Goal: Task Accomplishment & Management: Use online tool/utility

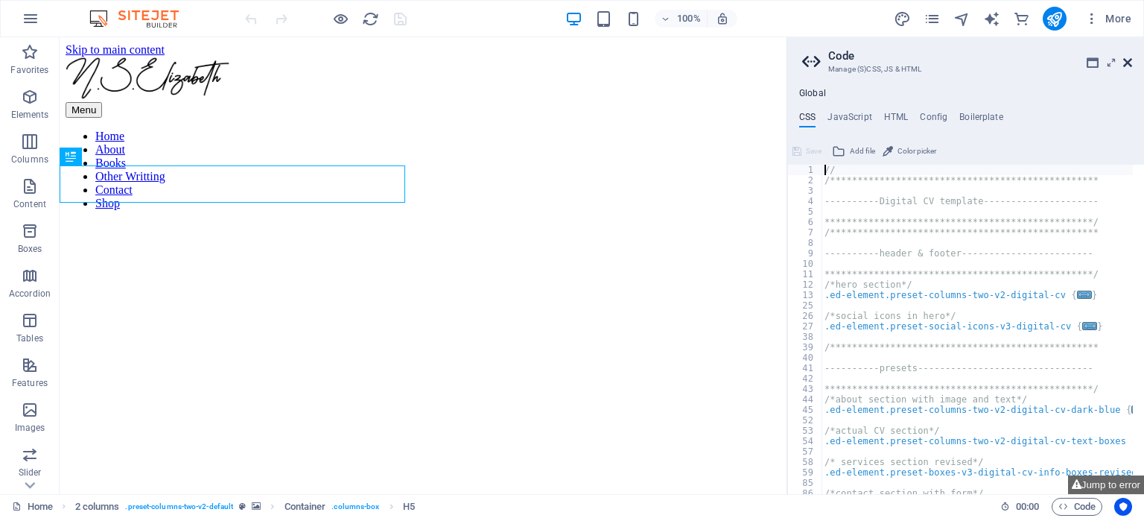
click at [1129, 60] on icon at bounding box center [1127, 63] width 9 height 12
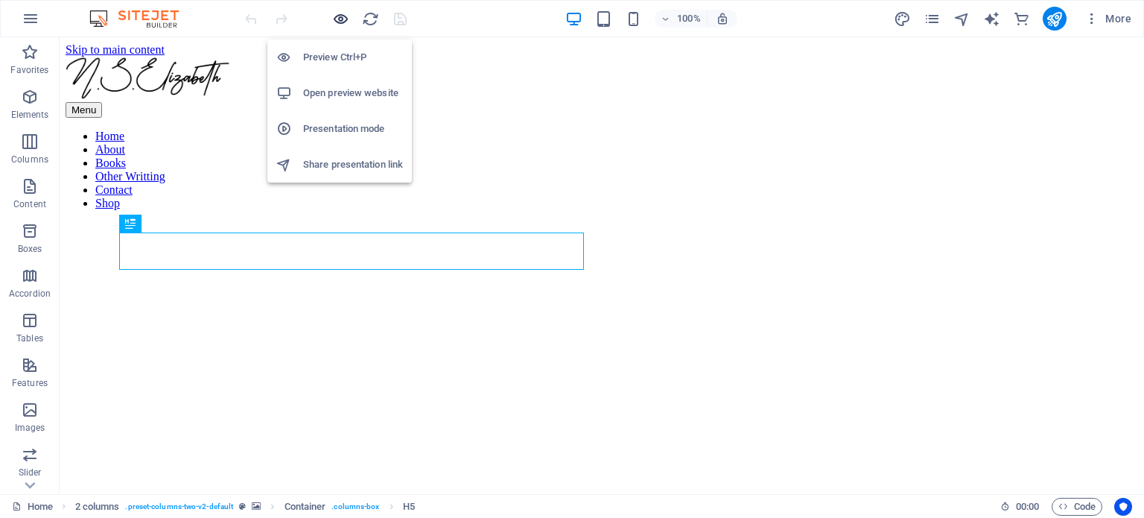
click at [341, 12] on icon "button" at bounding box center [340, 18] width 17 height 17
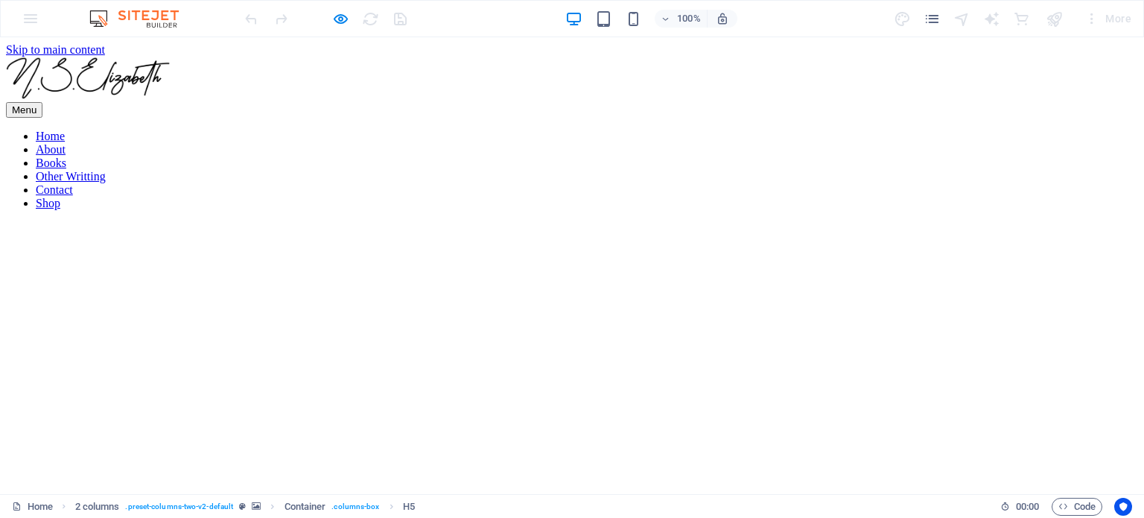
click at [65, 130] on link "Home" at bounding box center [50, 136] width 29 height 13
click at [66, 143] on link "About" at bounding box center [51, 149] width 30 height 13
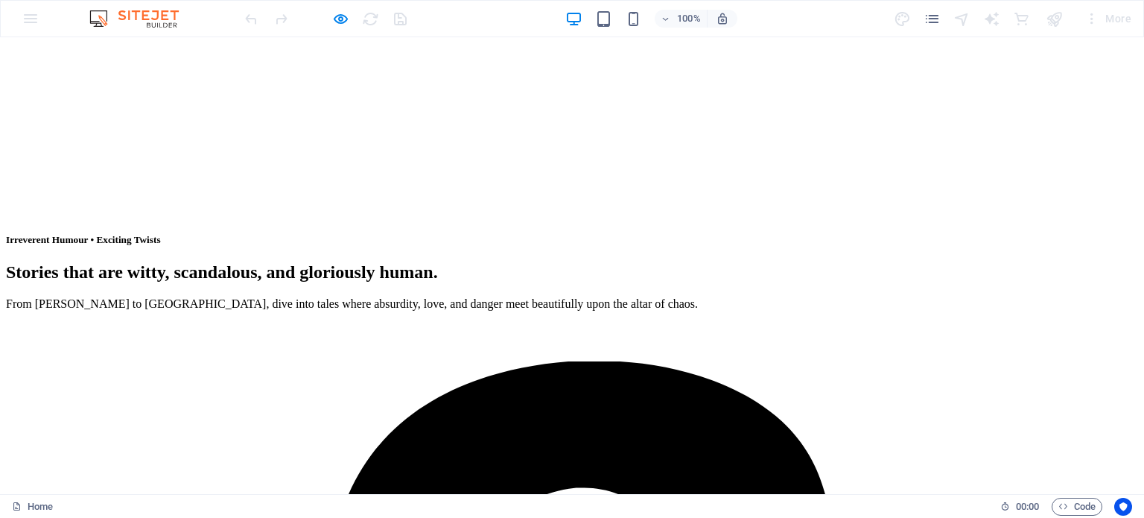
scroll to position [498, 0]
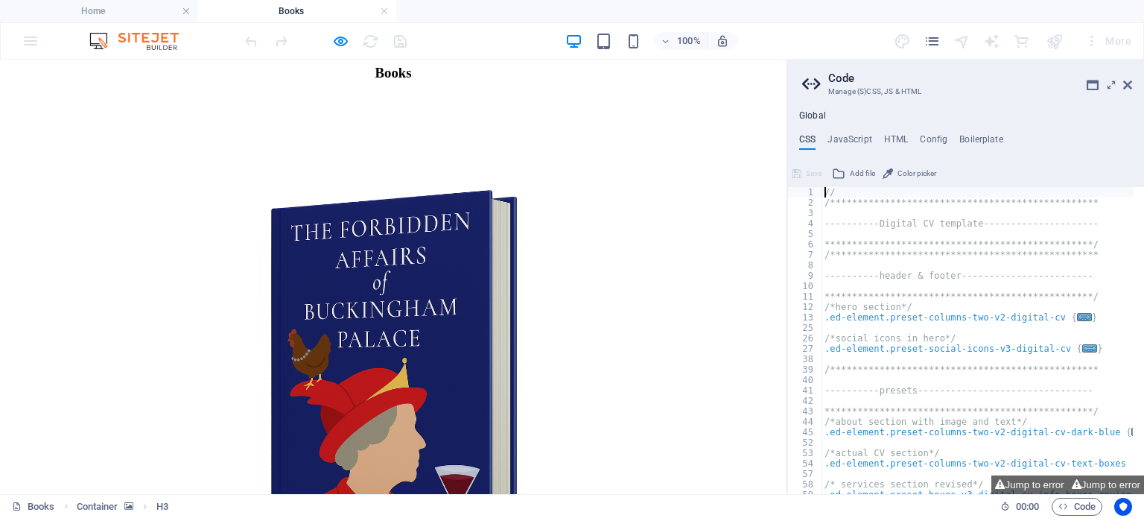
scroll to position [0, 0]
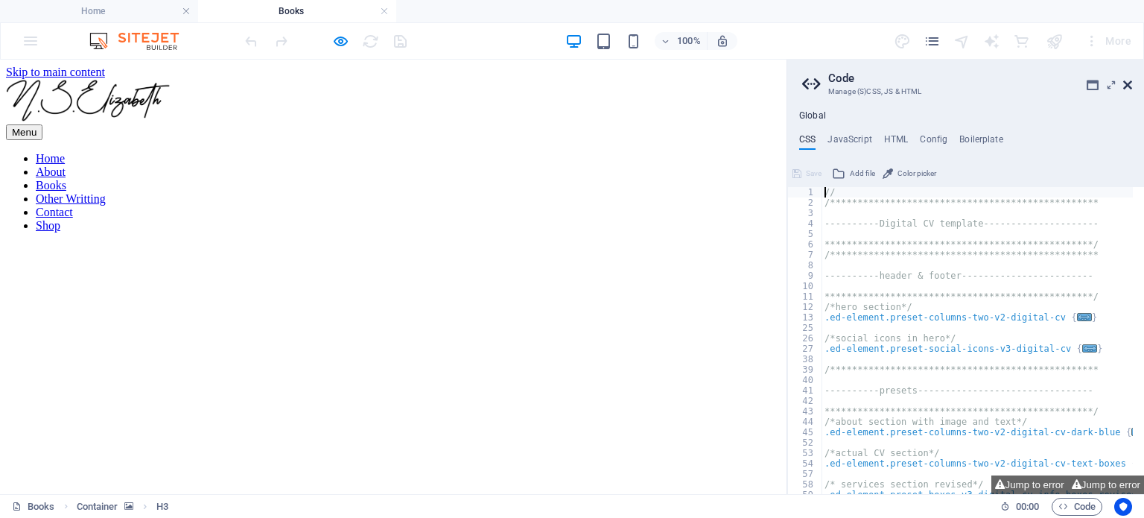
click at [1130, 87] on icon at bounding box center [1127, 85] width 9 height 12
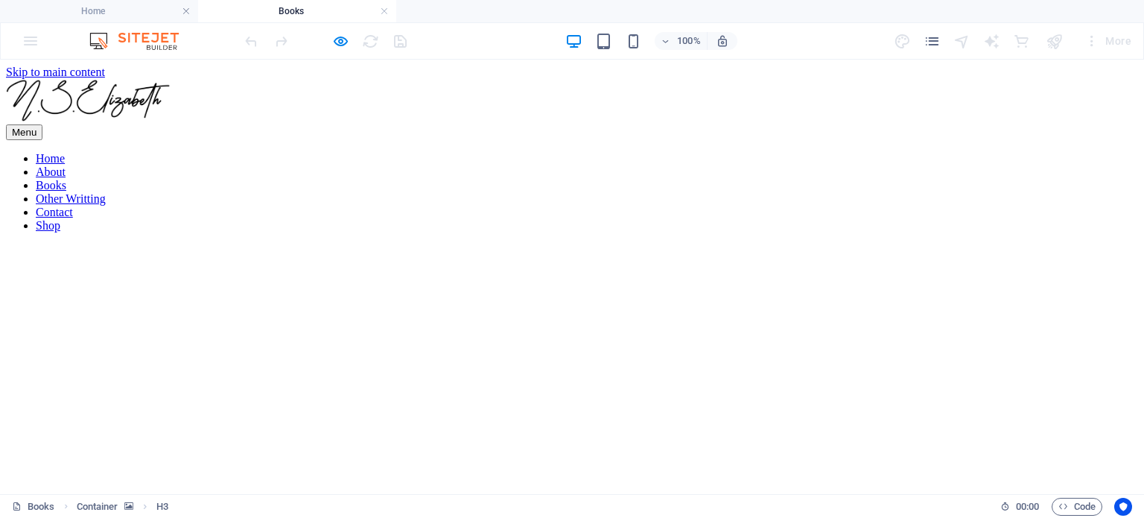
click at [426, 152] on nav "Home About Books Other Writting Contact Shop" at bounding box center [572, 192] width 1132 height 80
click at [346, 40] on icon "button" at bounding box center [340, 41] width 17 height 17
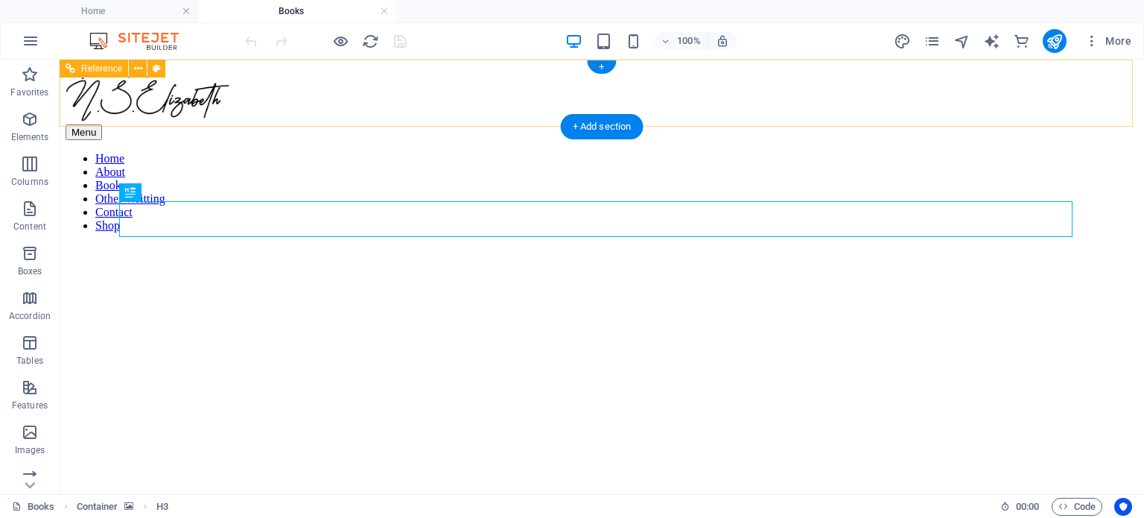
click at [466, 152] on nav "Home About Books Other Writting Contact Shop" at bounding box center [602, 192] width 1073 height 80
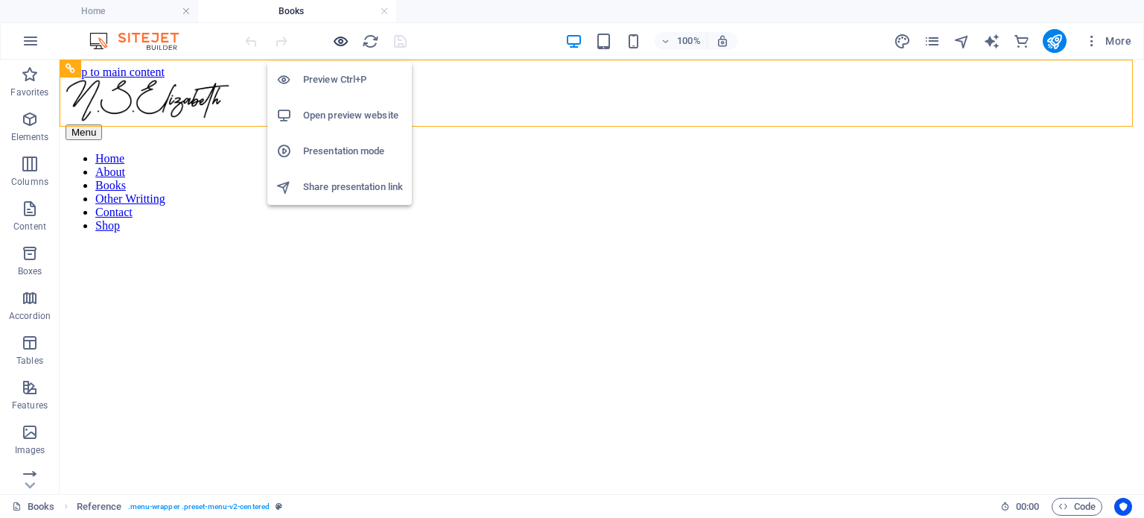
click at [334, 42] on icon "button" at bounding box center [340, 41] width 17 height 17
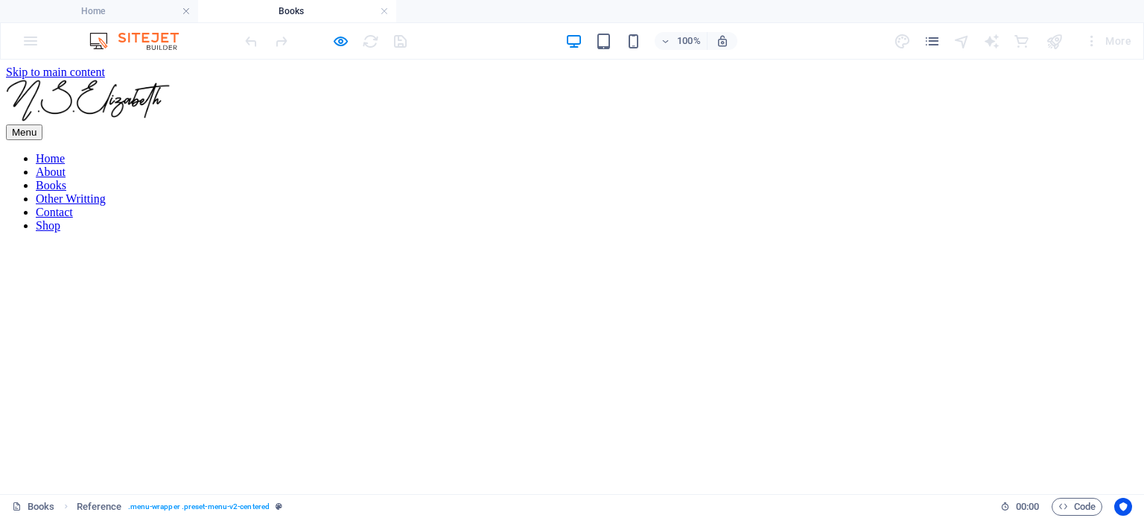
click at [65, 152] on link "Home" at bounding box center [50, 158] width 29 height 13
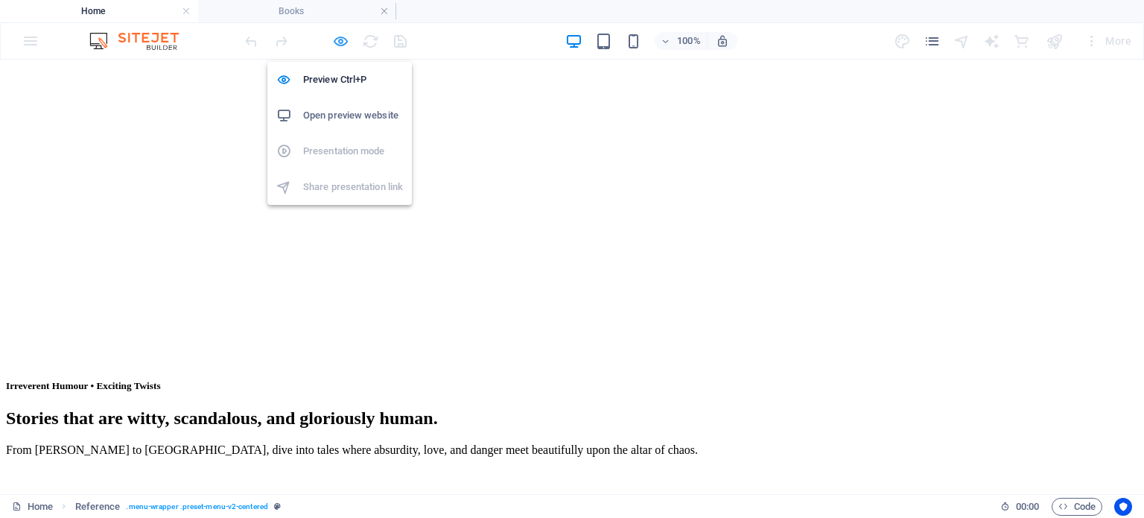
click at [341, 45] on icon "button" at bounding box center [340, 41] width 17 height 17
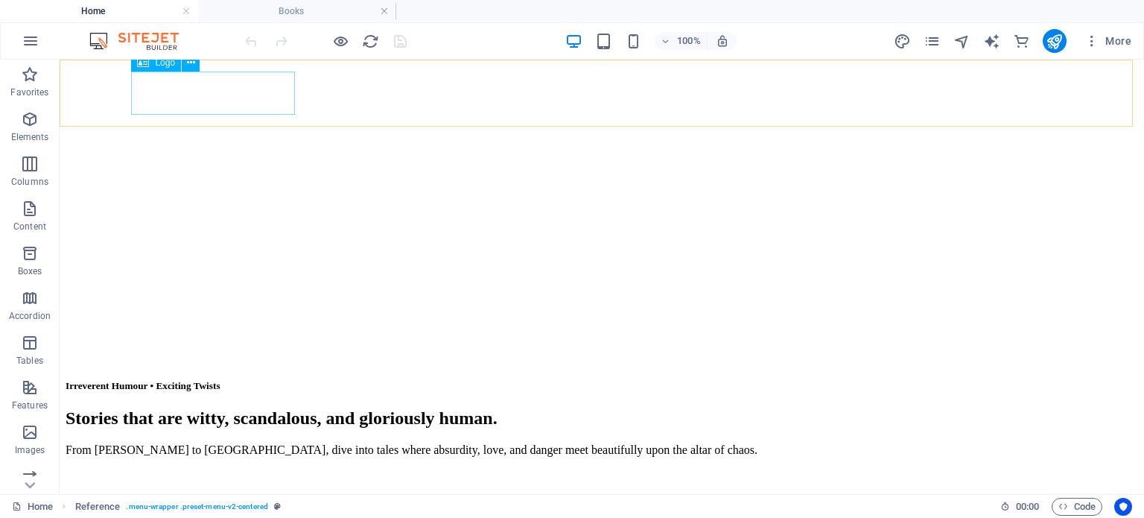
select select "px"
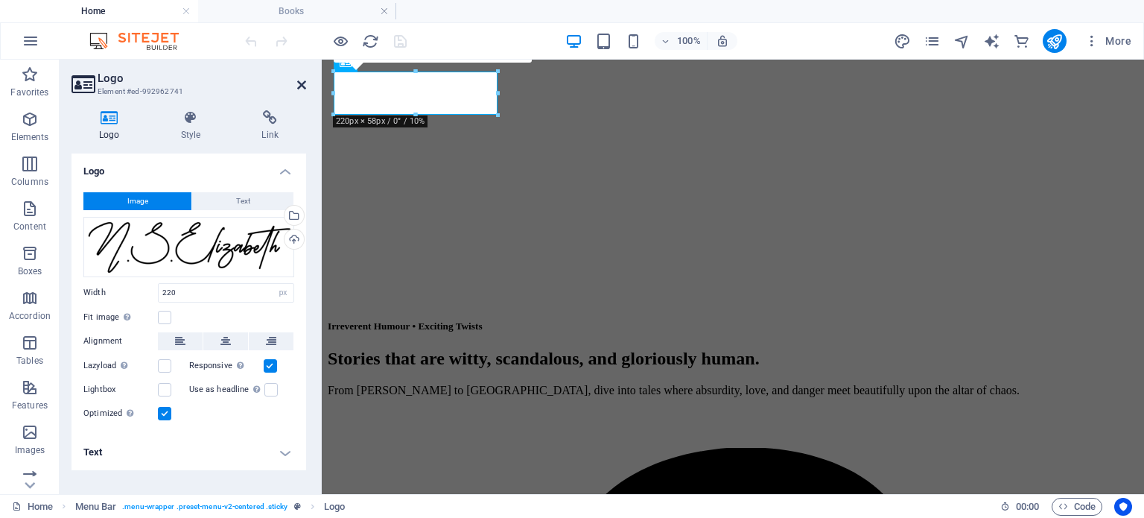
click at [299, 86] on icon at bounding box center [301, 85] width 9 height 12
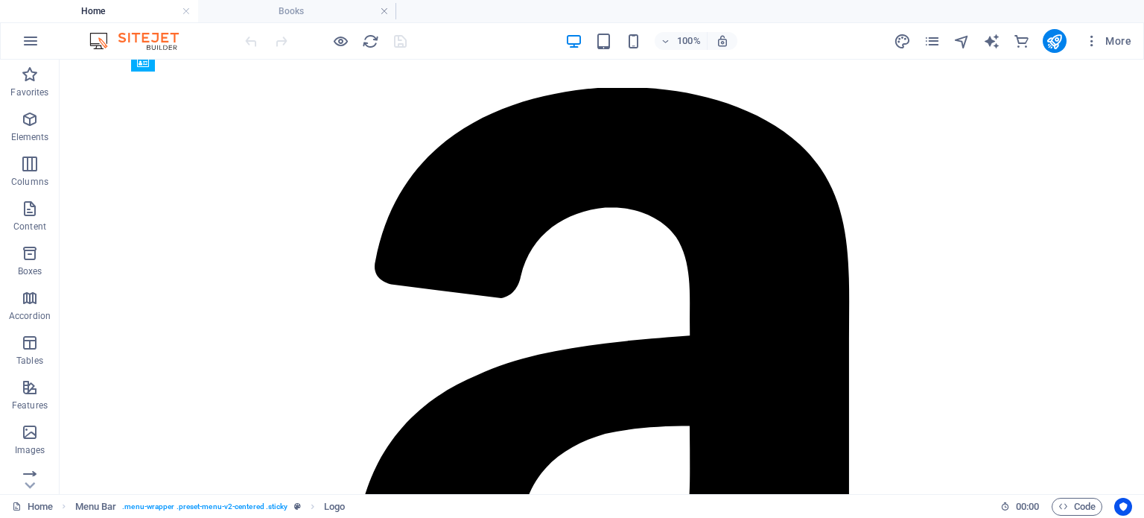
scroll to position [0, 0]
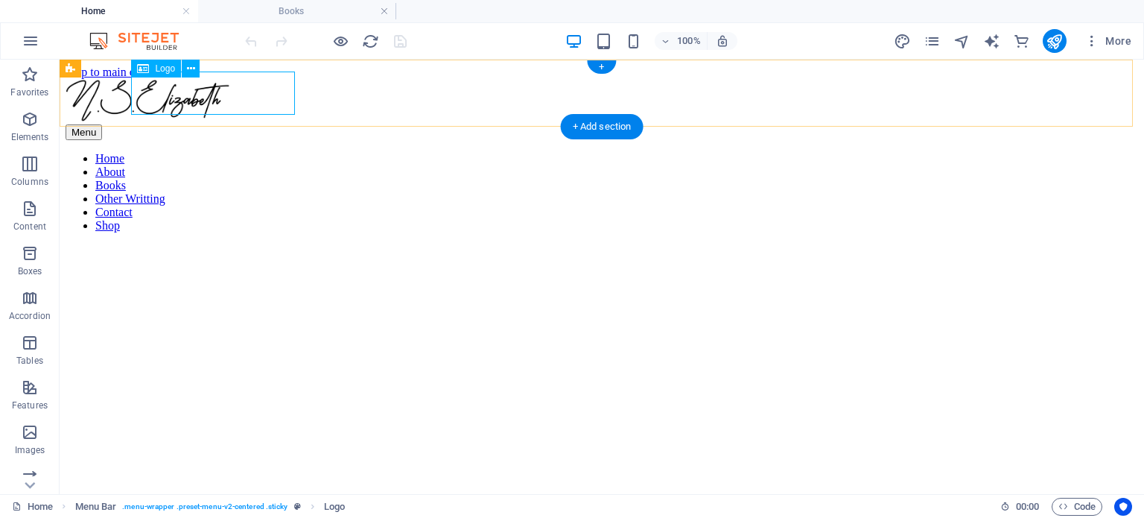
click at [182, 97] on div at bounding box center [602, 101] width 1073 height 45
select select "px"
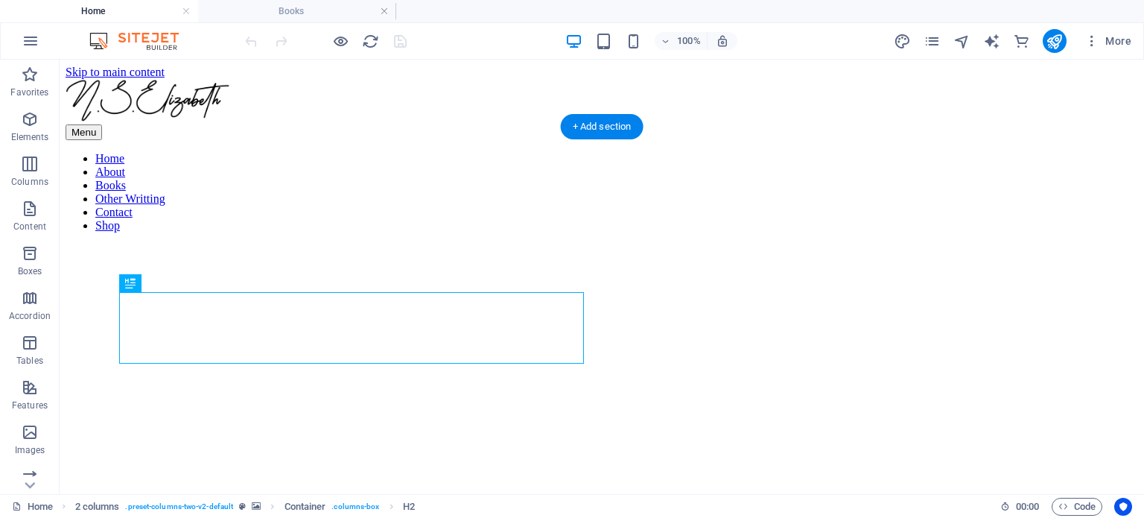
click at [342, 244] on figure at bounding box center [602, 244] width 1073 height 0
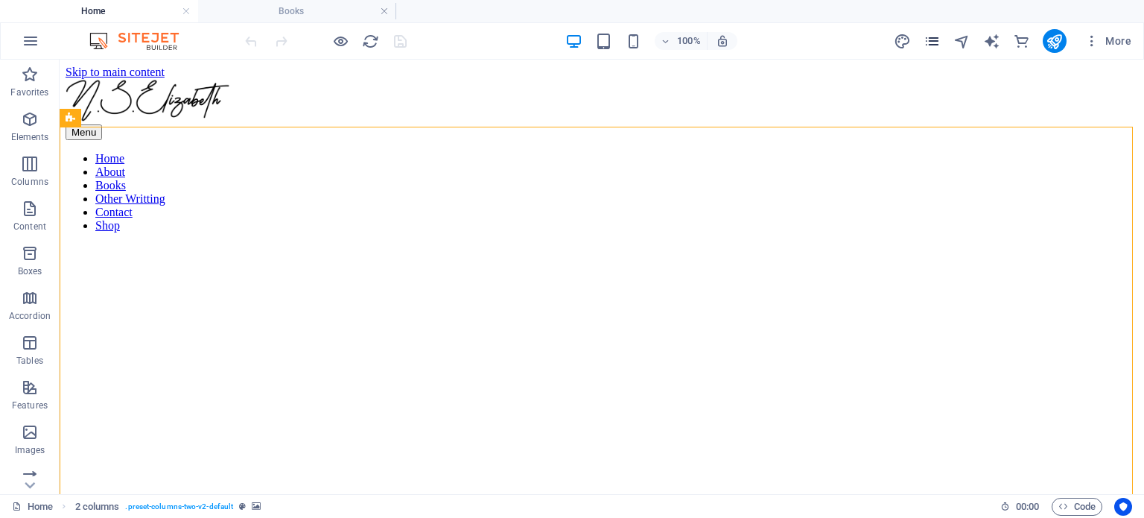
click at [940, 34] on icon "pages" at bounding box center [932, 41] width 17 height 17
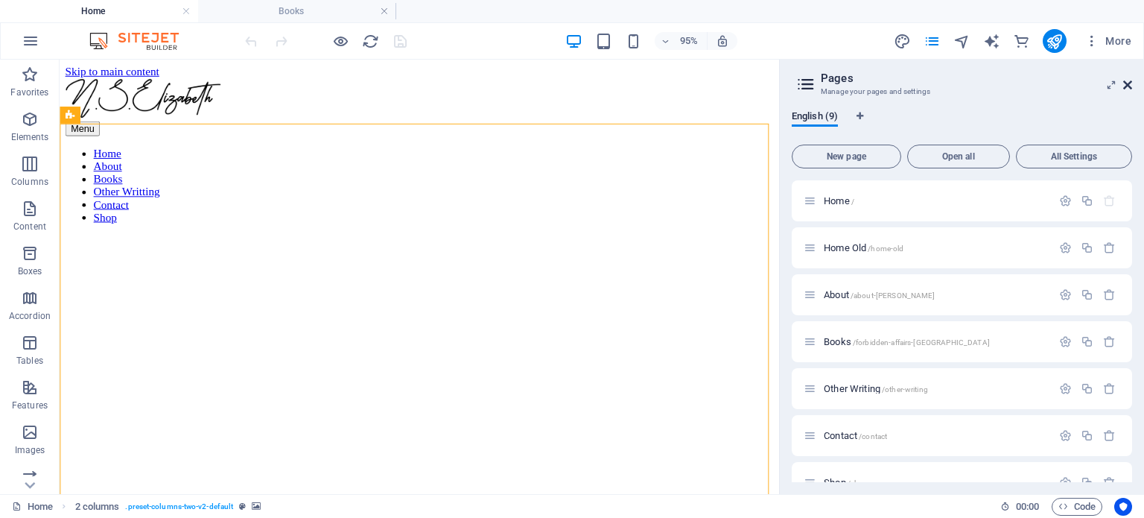
click at [1125, 80] on icon at bounding box center [1127, 85] width 9 height 12
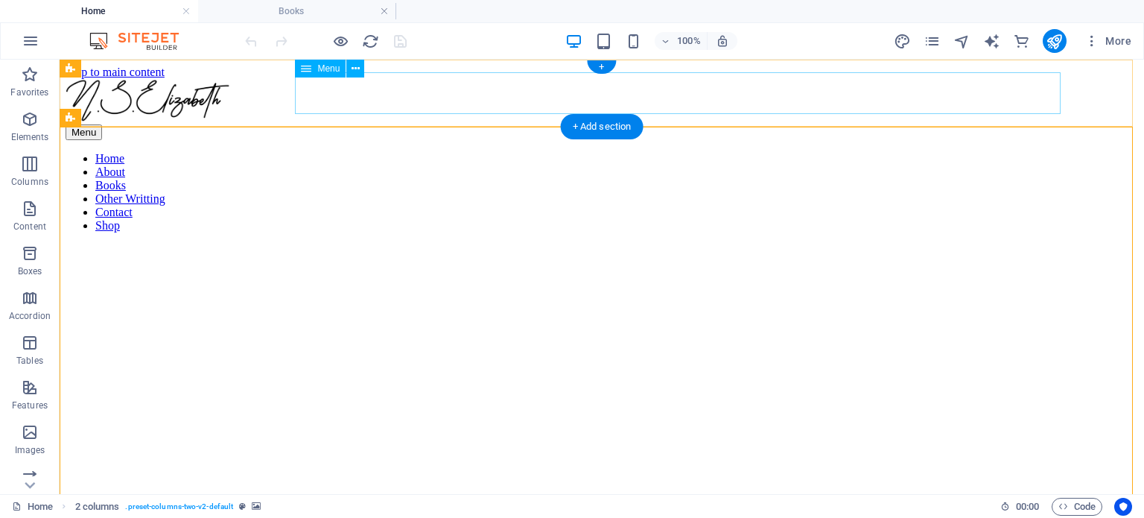
click at [903, 152] on nav "Home About Books Other Writting Contact Shop" at bounding box center [602, 192] width 1073 height 80
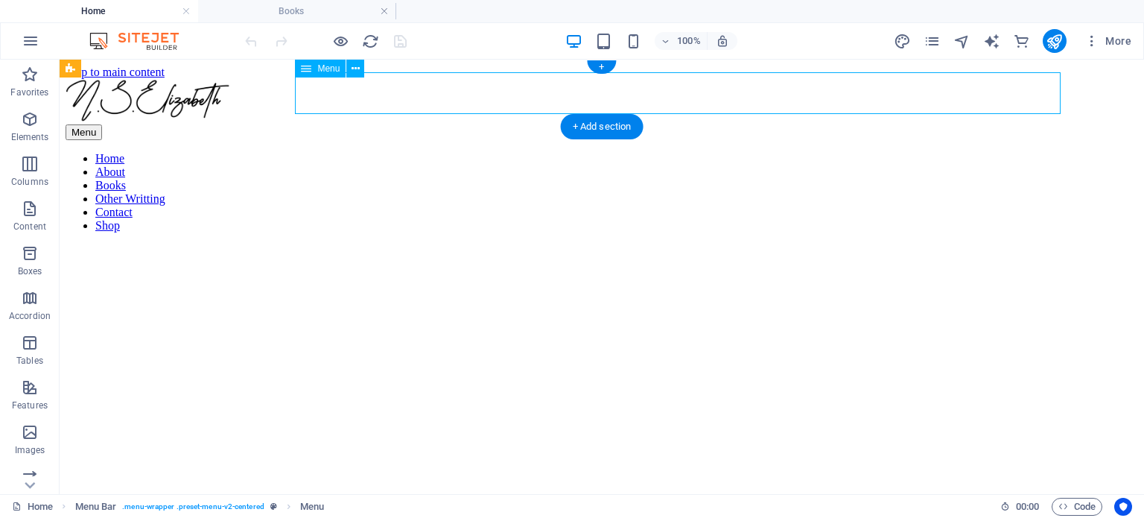
click at [901, 152] on nav "Home About Books Other Writting Contact Shop" at bounding box center [602, 192] width 1073 height 80
click at [816, 152] on nav "Home About Books Other Writting Contact Shop" at bounding box center [602, 192] width 1073 height 80
click at [748, 152] on nav "Home About Books Other Writting Contact Shop" at bounding box center [602, 192] width 1073 height 80
select select
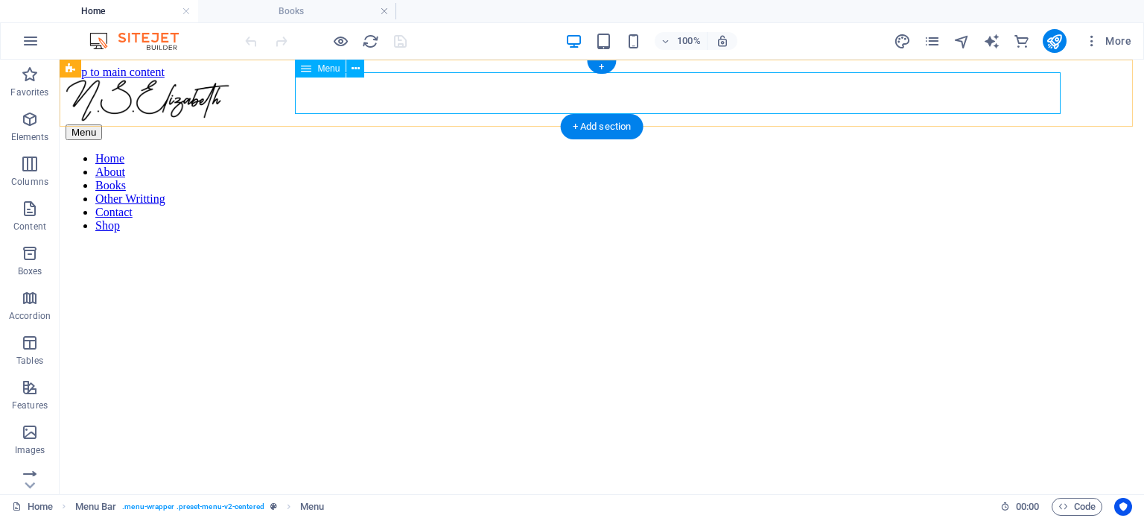
select select "3"
select select
select select "4"
select select
select select "6"
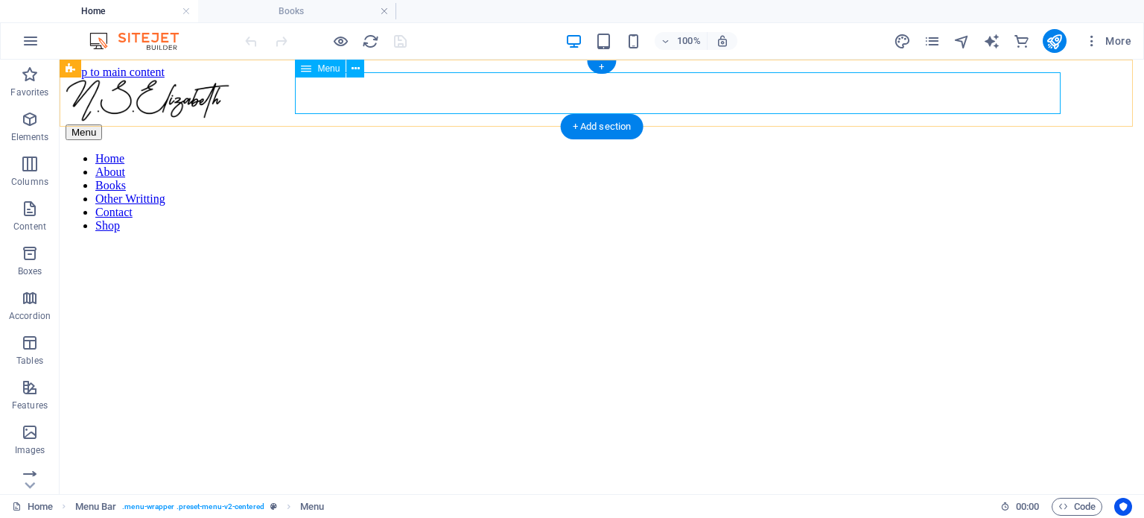
select select
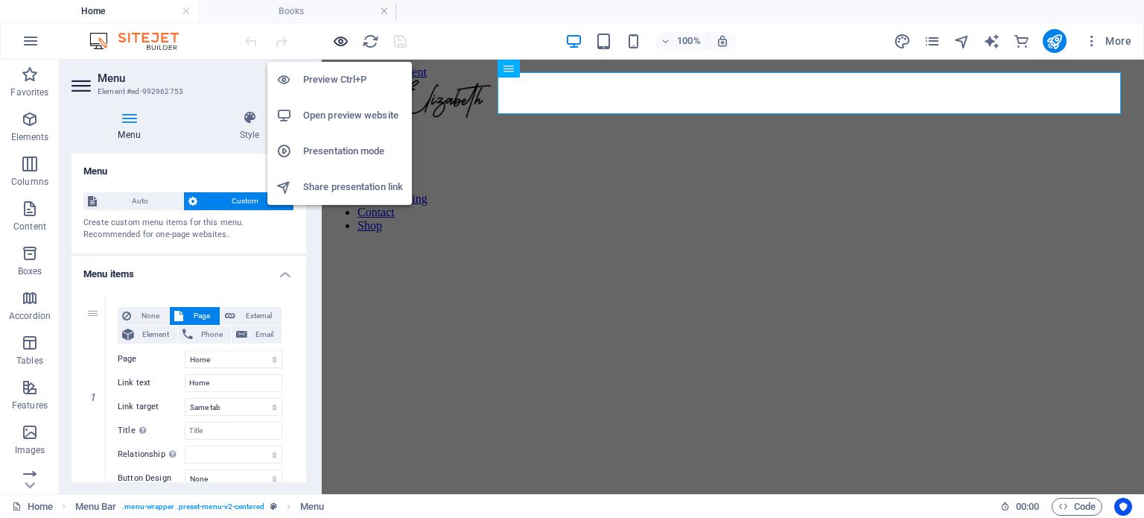
click at [340, 39] on icon "button" at bounding box center [340, 41] width 17 height 17
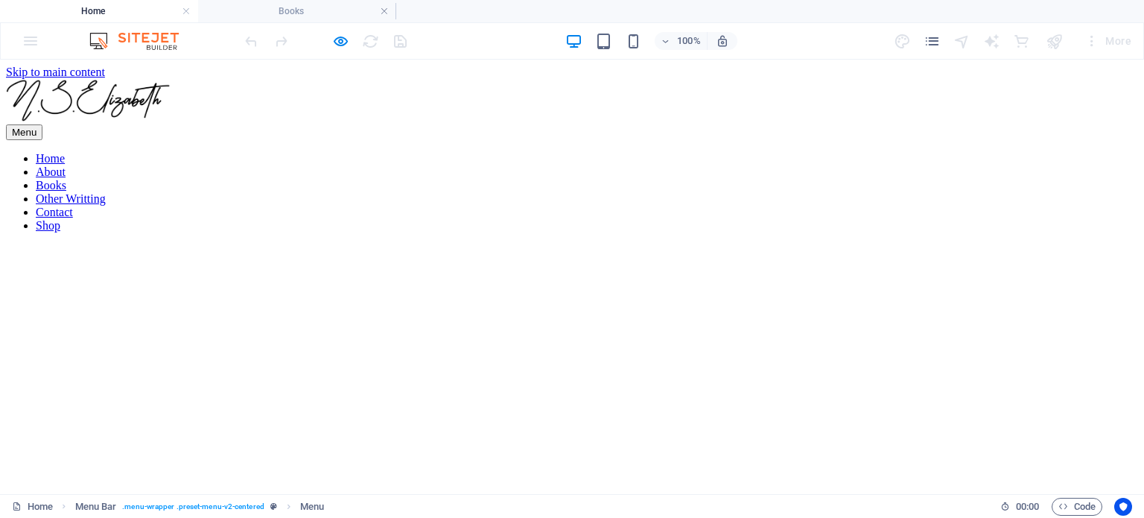
click at [106, 192] on link "Other Writting" at bounding box center [71, 198] width 70 height 13
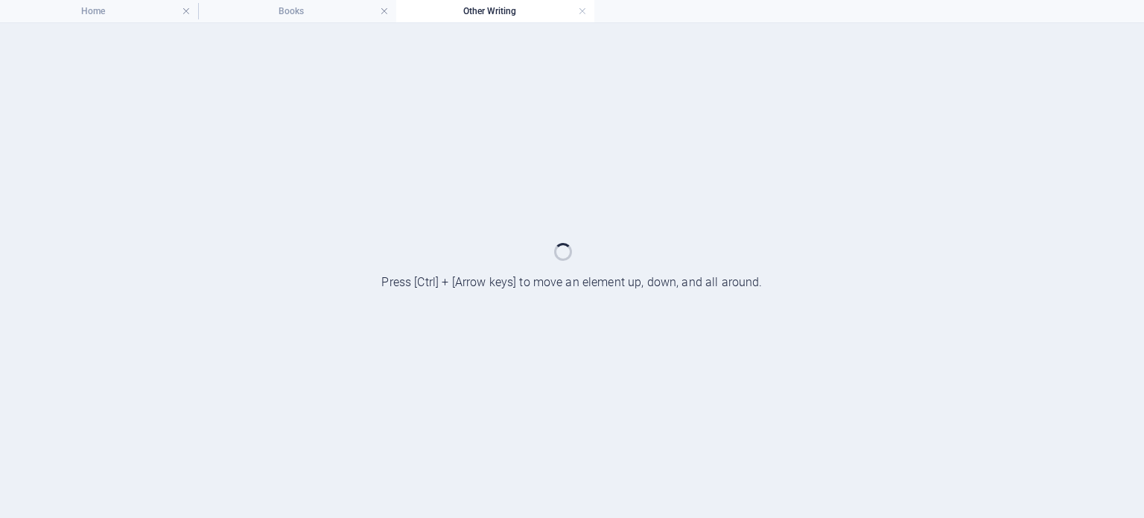
click at [686, 96] on div at bounding box center [572, 270] width 1144 height 495
click at [585, 8] on link at bounding box center [582, 11] width 9 height 14
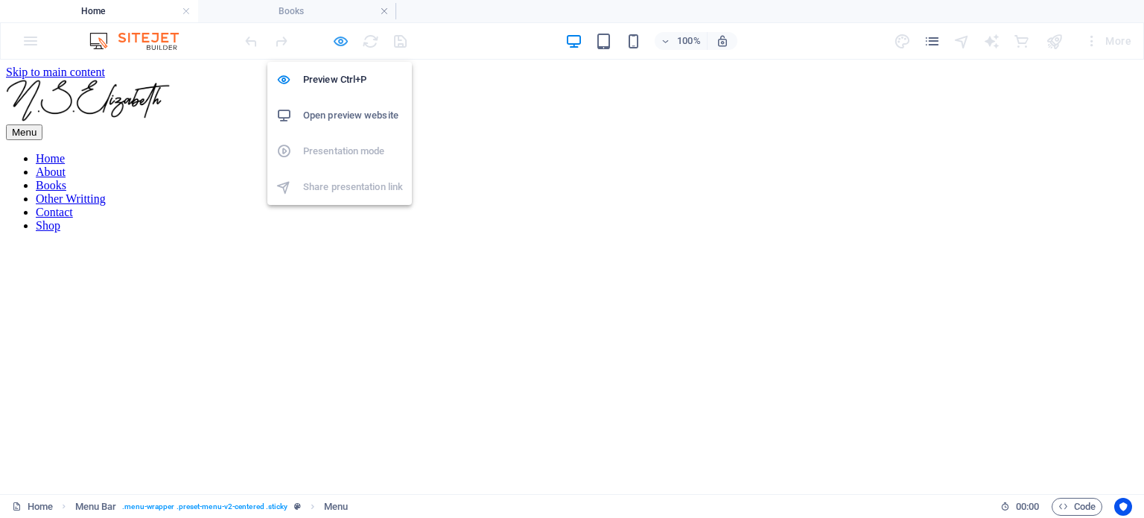
click at [339, 45] on icon "button" at bounding box center [340, 41] width 17 height 17
select select
select select "3"
select select
select select "4"
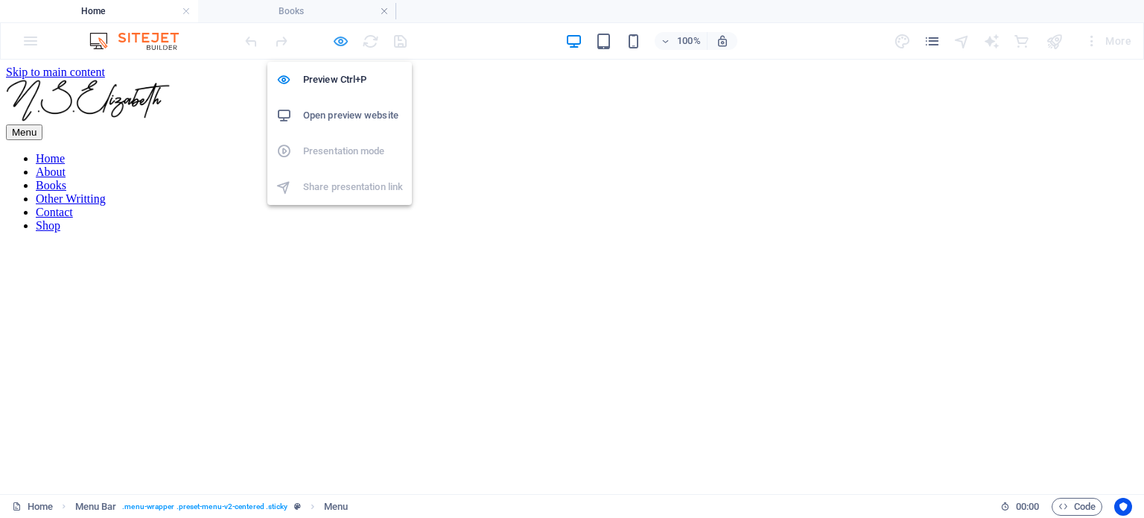
select select
select select "6"
select select
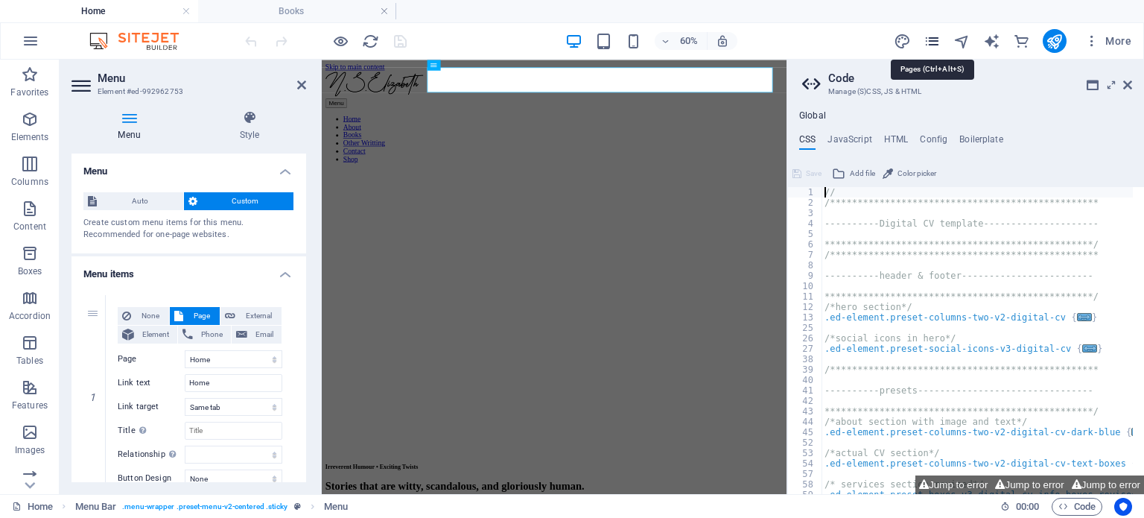
click at [933, 39] on icon "pages" at bounding box center [932, 41] width 17 height 17
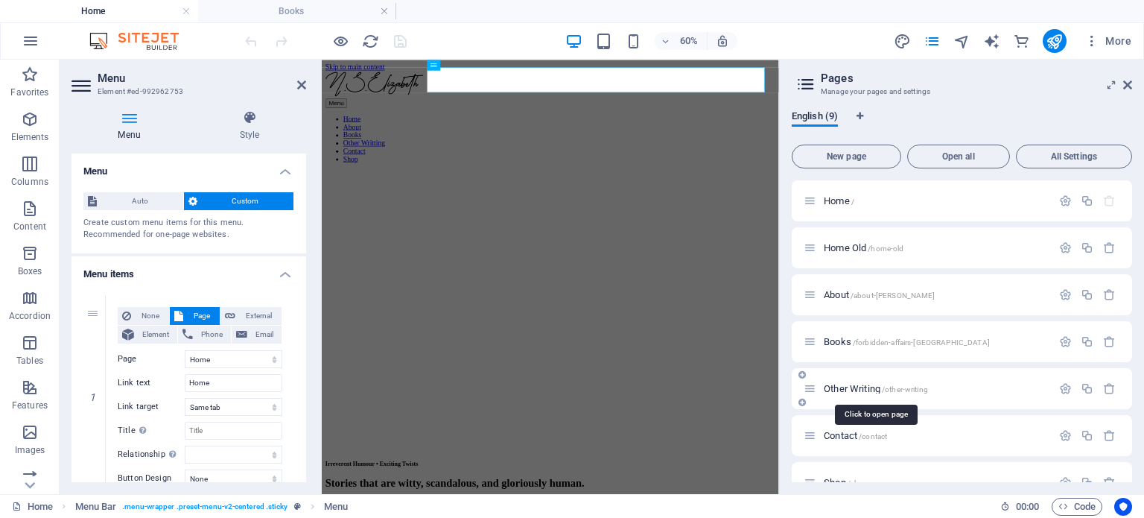
click at [869, 389] on span "Other Writing /other-writing" at bounding box center [876, 388] width 104 height 11
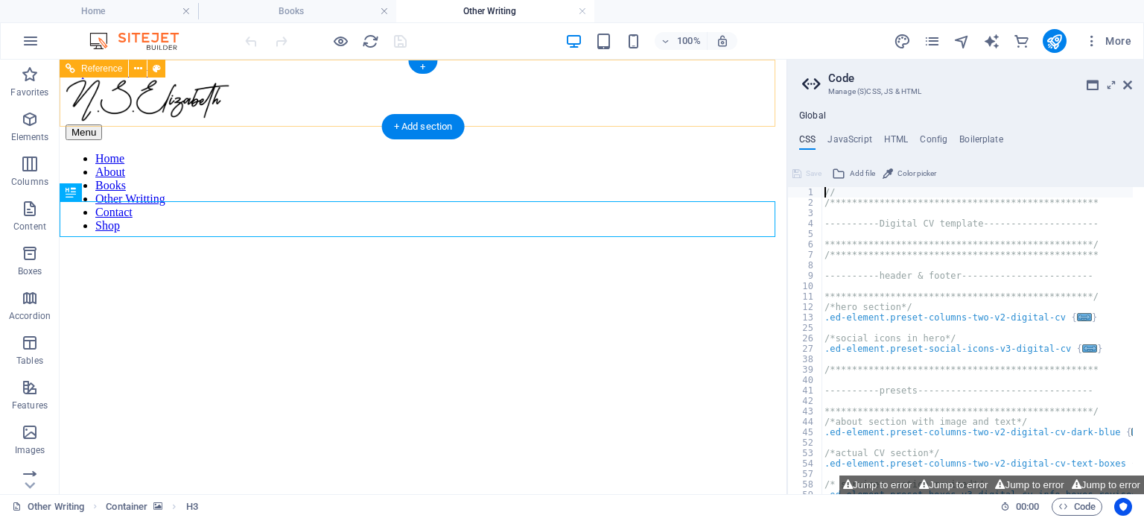
click at [554, 152] on nav "Home About Books Other Writting Contact Shop" at bounding box center [423, 192] width 715 height 80
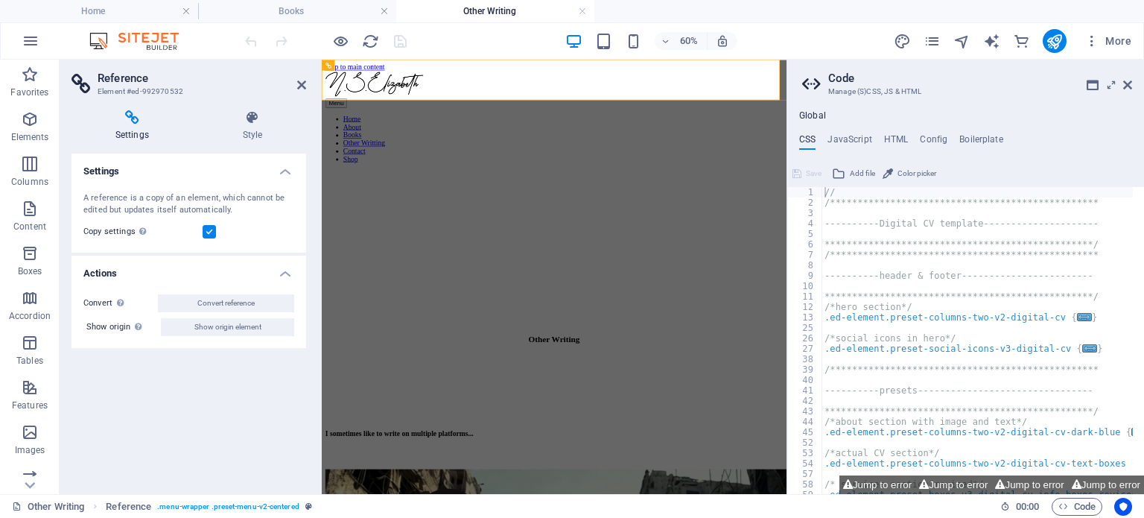
click at [119, 129] on h4 "Settings" at bounding box center [135, 125] width 127 height 31
click at [1132, 84] on aside "**********" at bounding box center [966, 277] width 358 height 434
click at [1124, 86] on icon at bounding box center [1127, 85] width 9 height 12
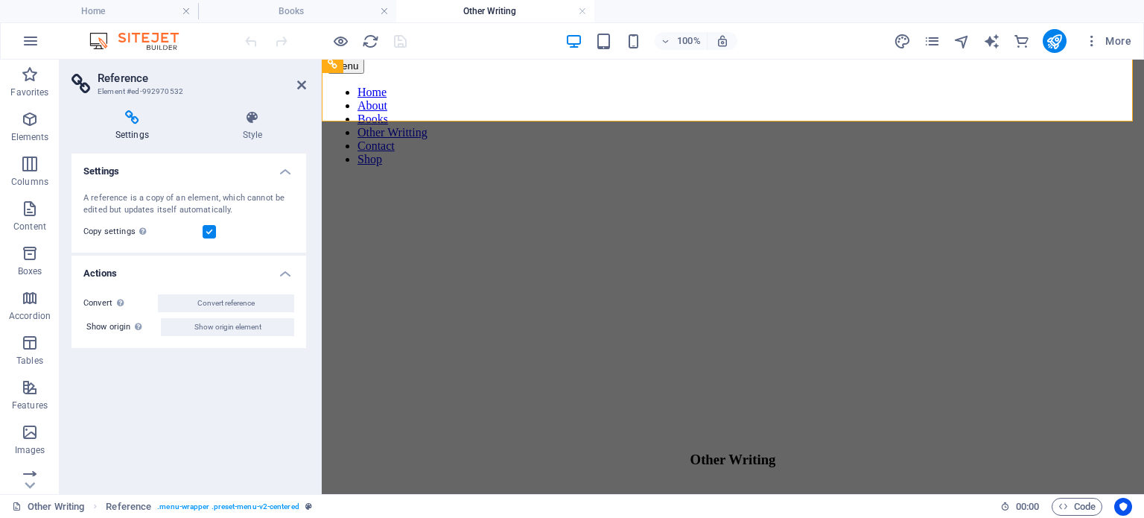
scroll to position [74, 0]
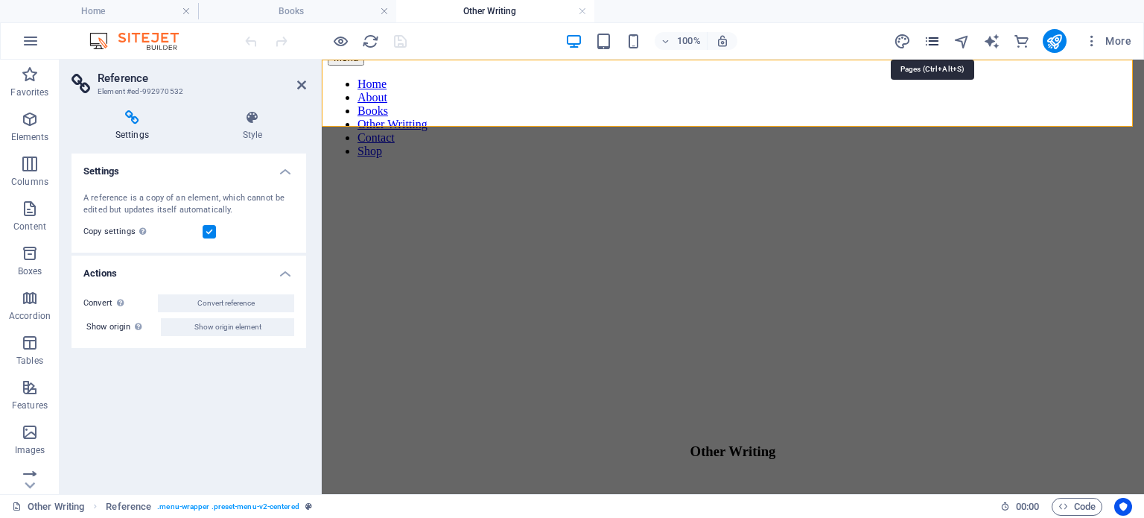
click at [936, 39] on icon "pages" at bounding box center [932, 41] width 17 height 17
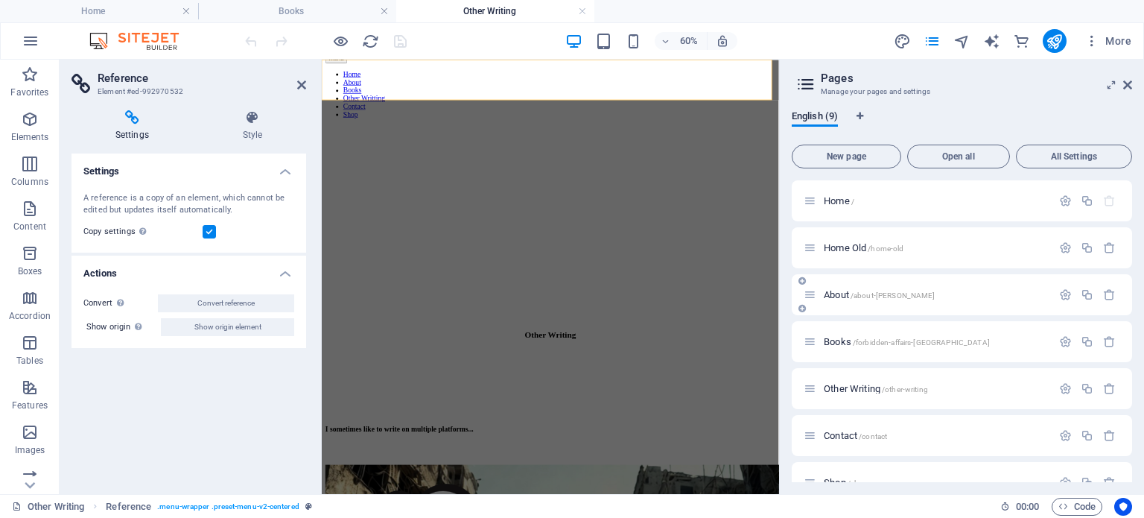
drag, startPoint x: 1129, startPoint y: 197, endPoint x: 1128, endPoint y: 267, distance: 70.8
click at [1128, 280] on div "Home / Home Old /home-old About /about-[PERSON_NAME] Books /forbidden-affairs-[…" at bounding box center [962, 370] width 340 height 381
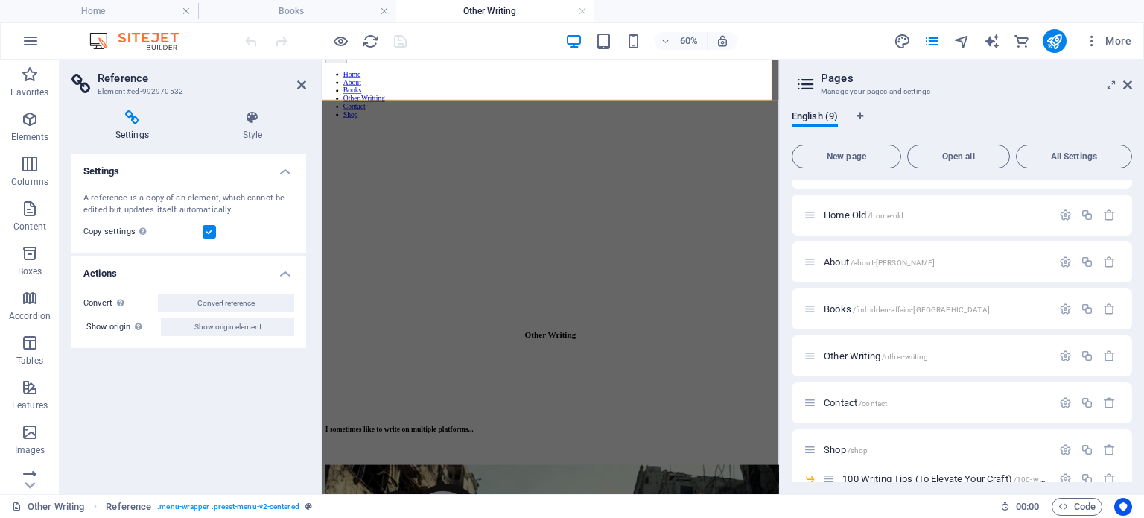
scroll to position [84, 0]
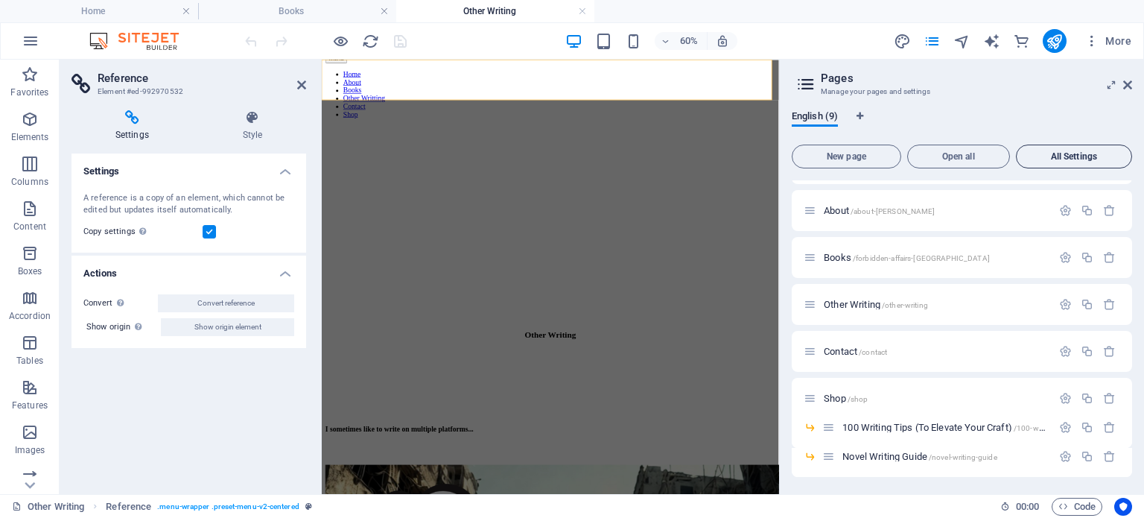
click at [1062, 155] on span "All Settings" at bounding box center [1074, 156] width 103 height 9
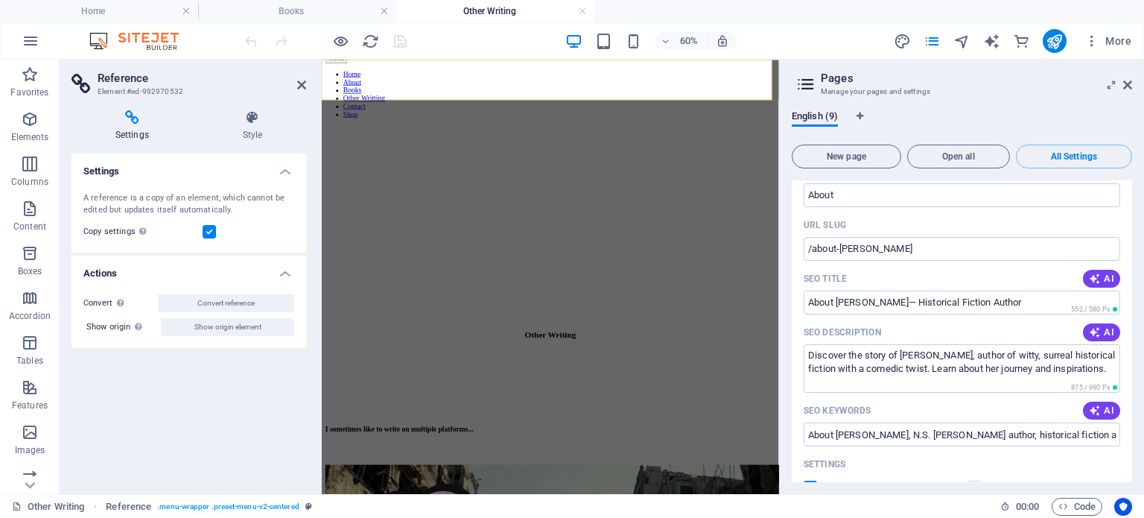
scroll to position [1505, 0]
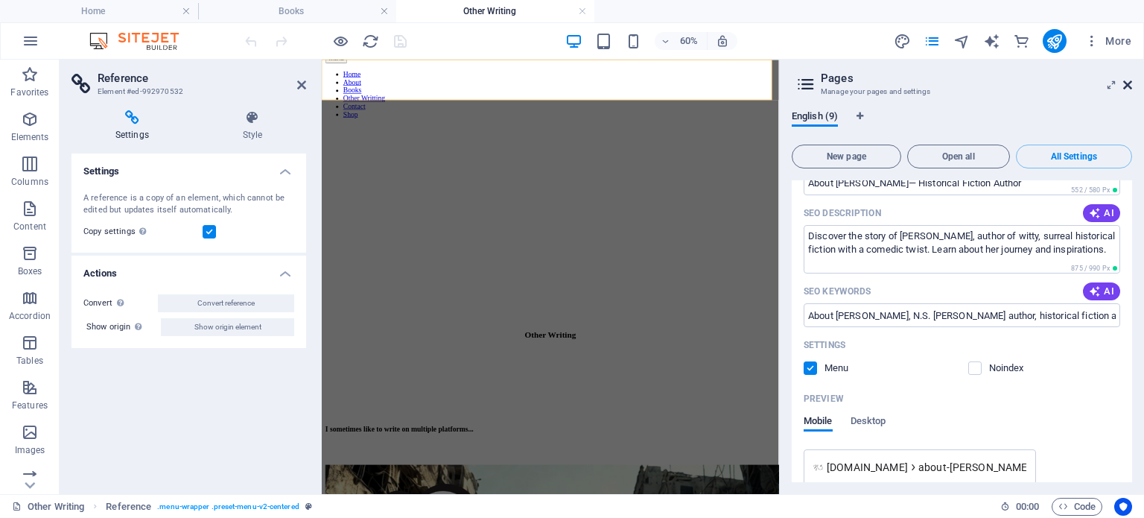
click at [1126, 80] on icon at bounding box center [1127, 85] width 9 height 12
